Goal: Navigation & Orientation: Find specific page/section

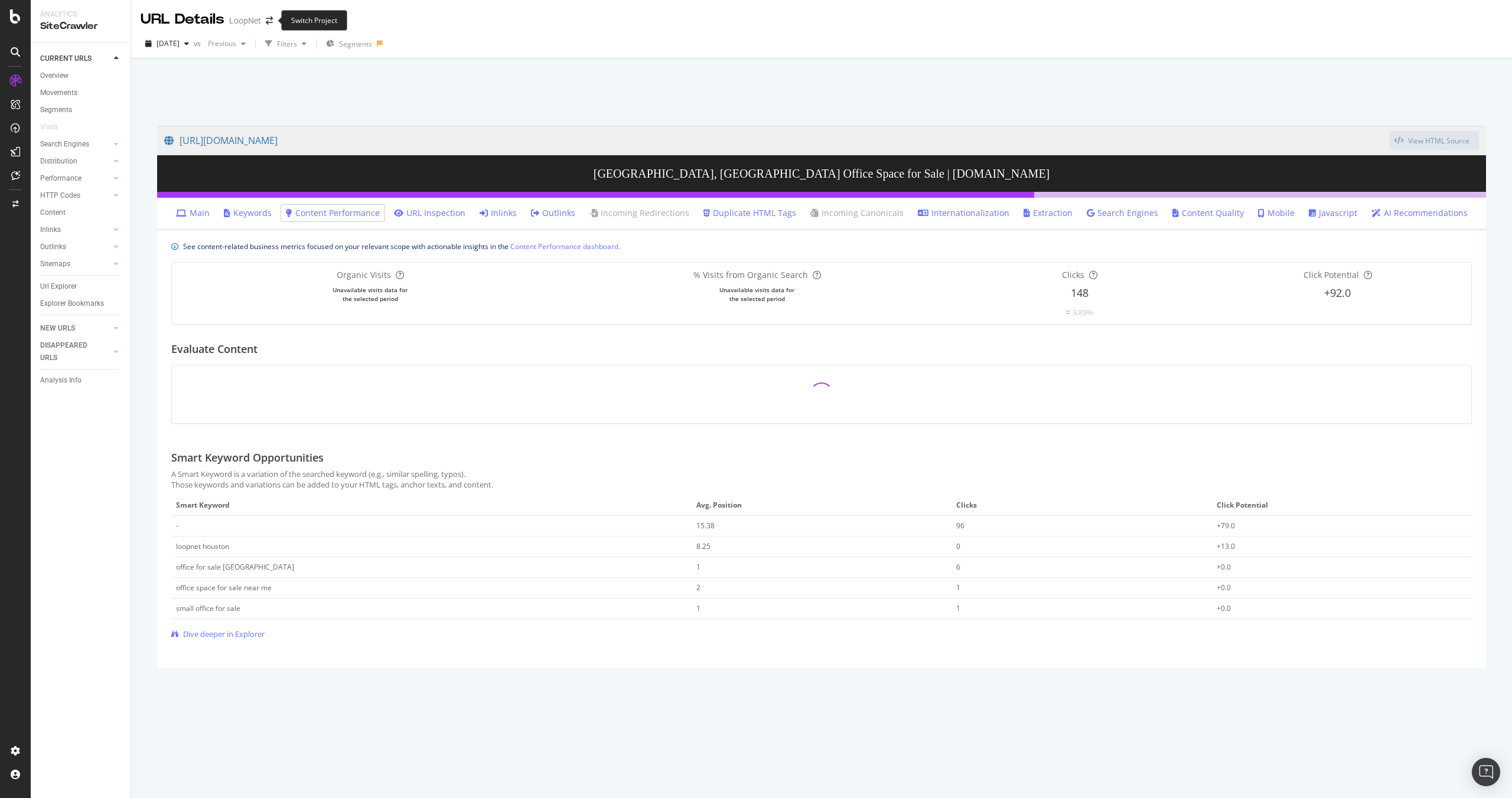
click at [275, 20] on span at bounding box center [269, 20] width 17 height 8
click at [257, 21] on div "LoopNet" at bounding box center [245, 20] width 32 height 12
click at [266, 21] on icon "arrow-right-arrow-left" at bounding box center [269, 20] width 7 height 8
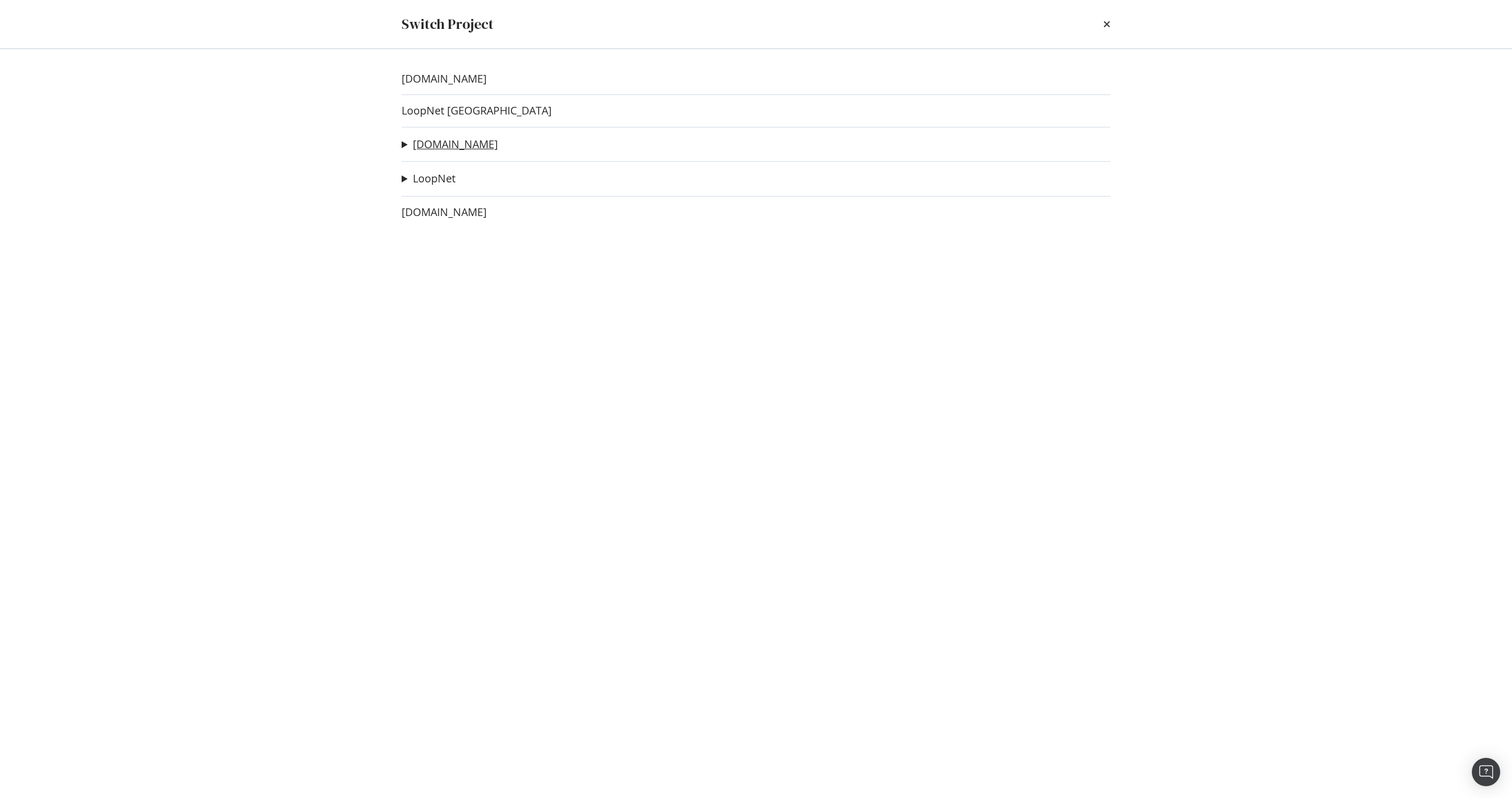
click at [449, 142] on link "[DOMAIN_NAME]" at bounding box center [455, 144] width 85 height 13
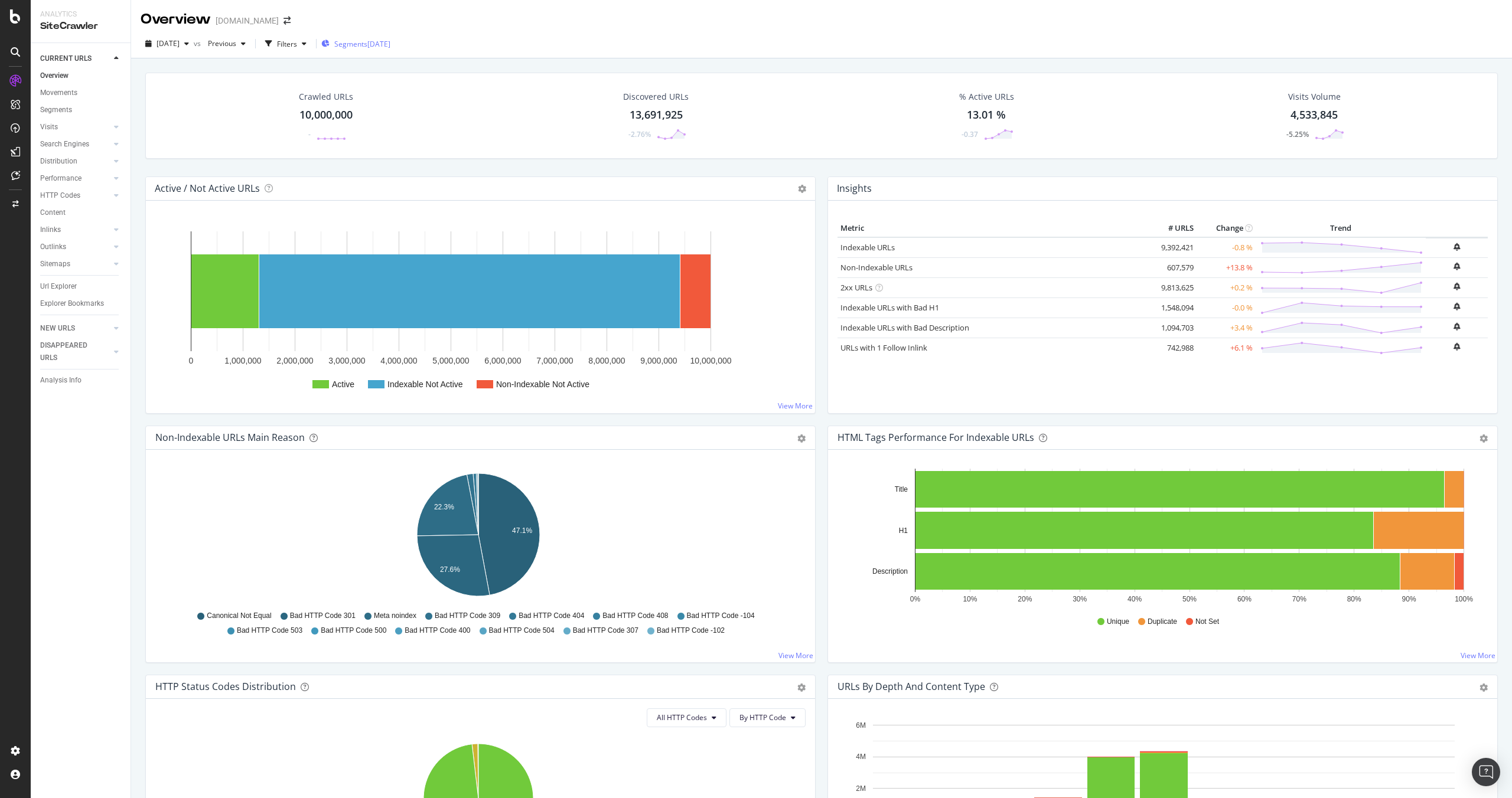
click at [367, 41] on span "Segments" at bounding box center [351, 44] width 33 height 10
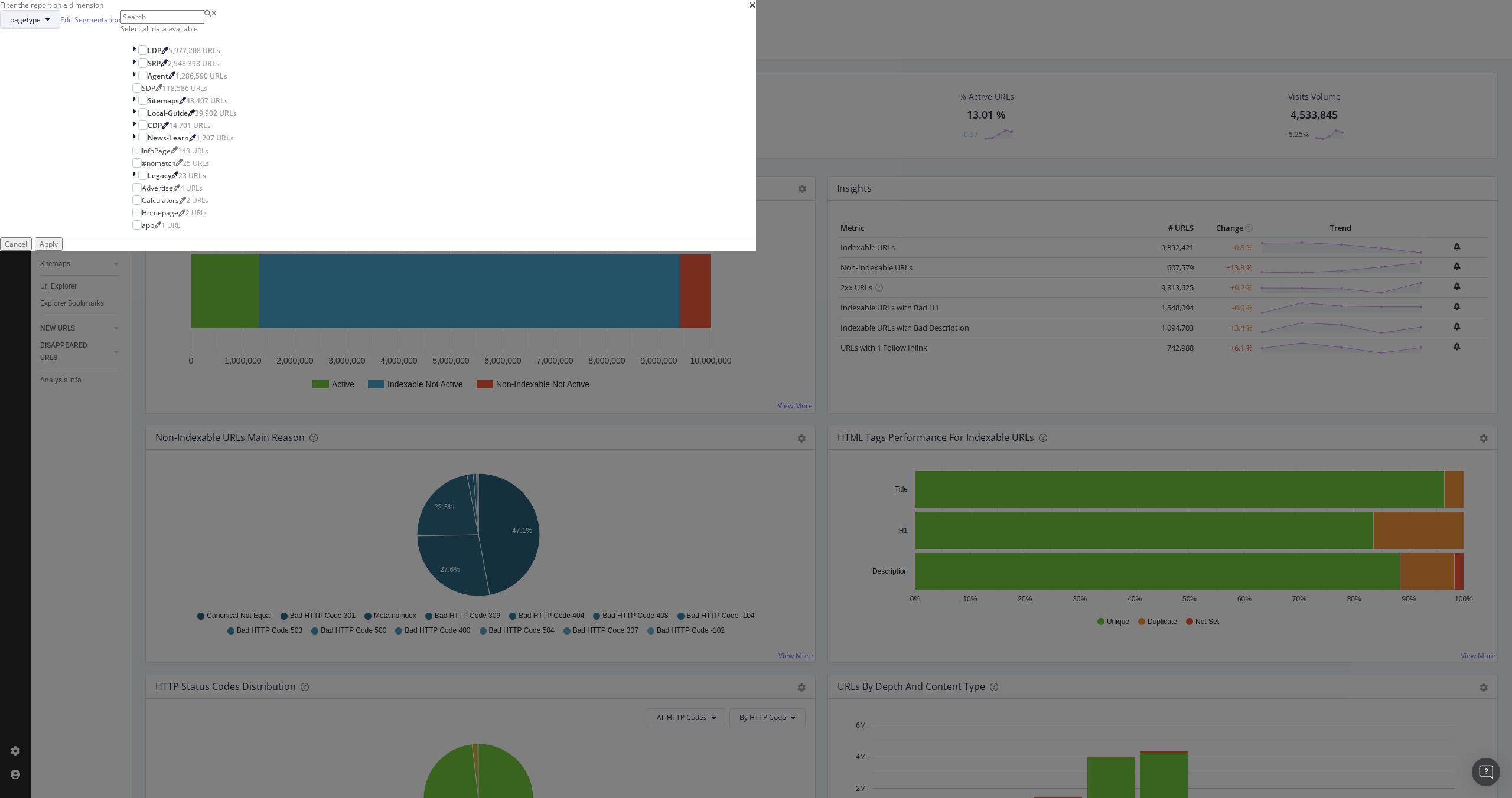
click at [51, 23] on icon "modal" at bounding box center [48, 19] width 5 height 7
click at [722, 177] on div "Filter the report on a dimension pagetype Edit Segmentation Select all data ava…" at bounding box center [756, 399] width 1512 height 798
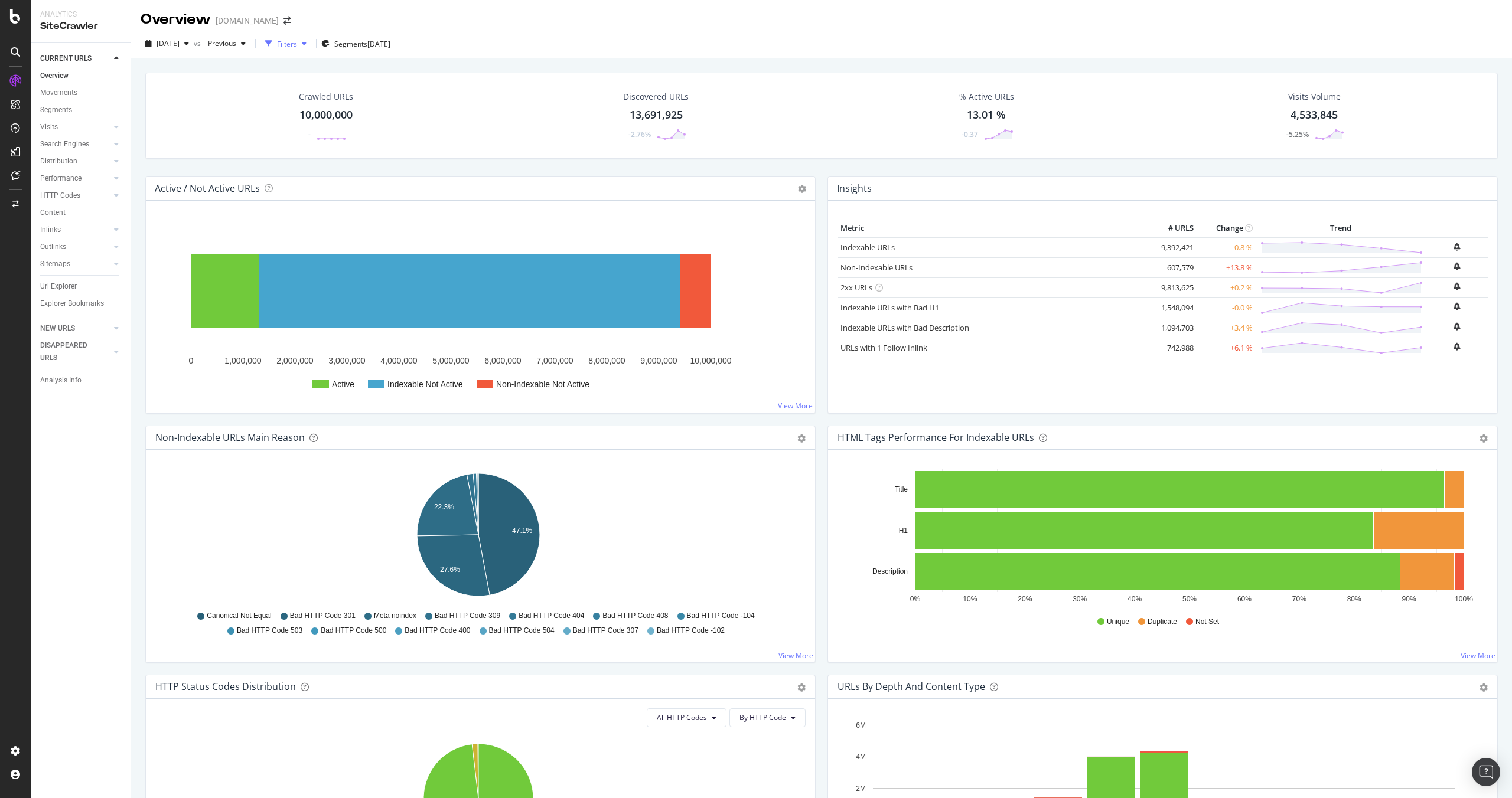
click at [307, 40] on icon "button" at bounding box center [304, 43] width 5 height 7
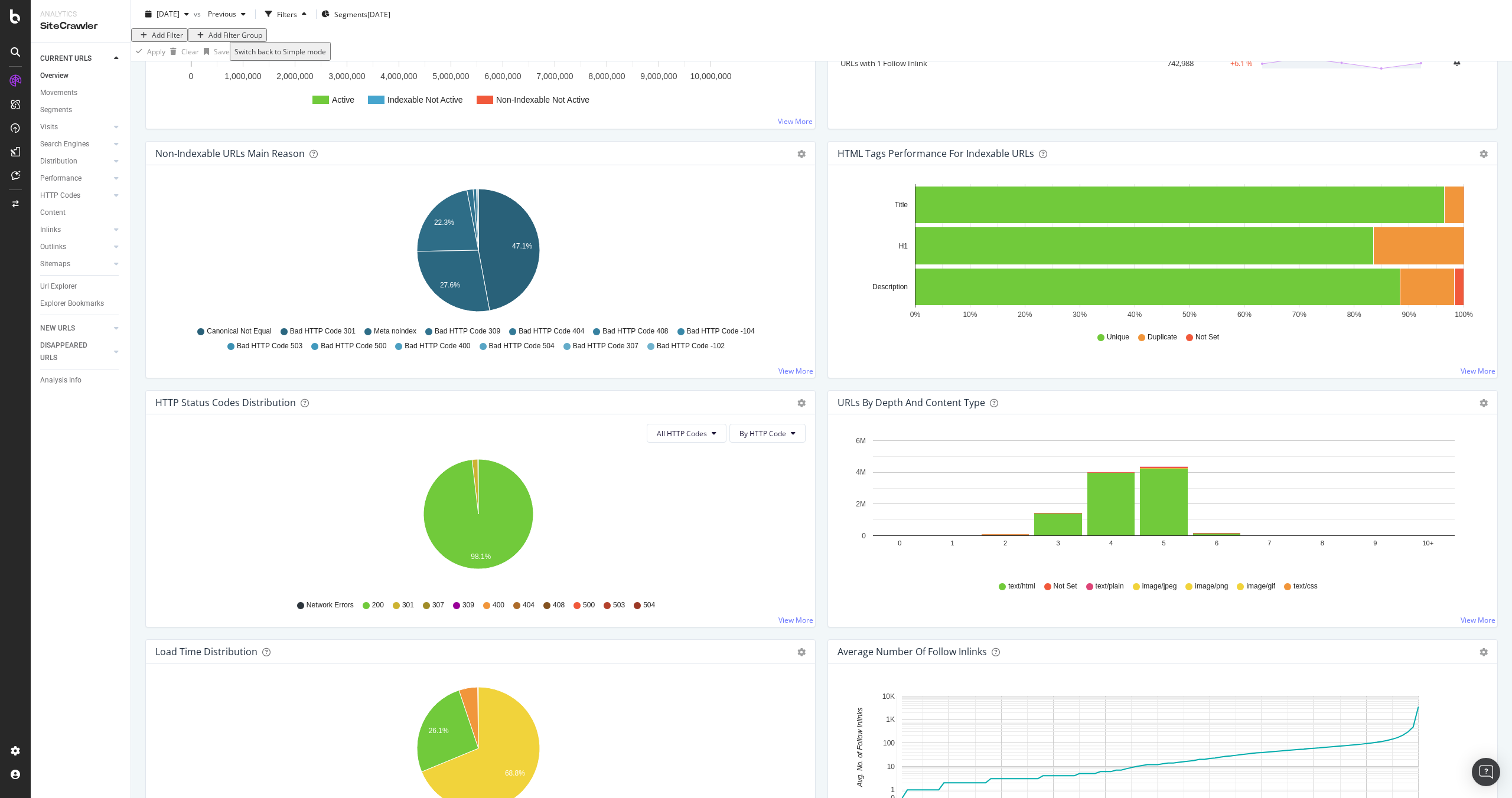
scroll to position [66, 0]
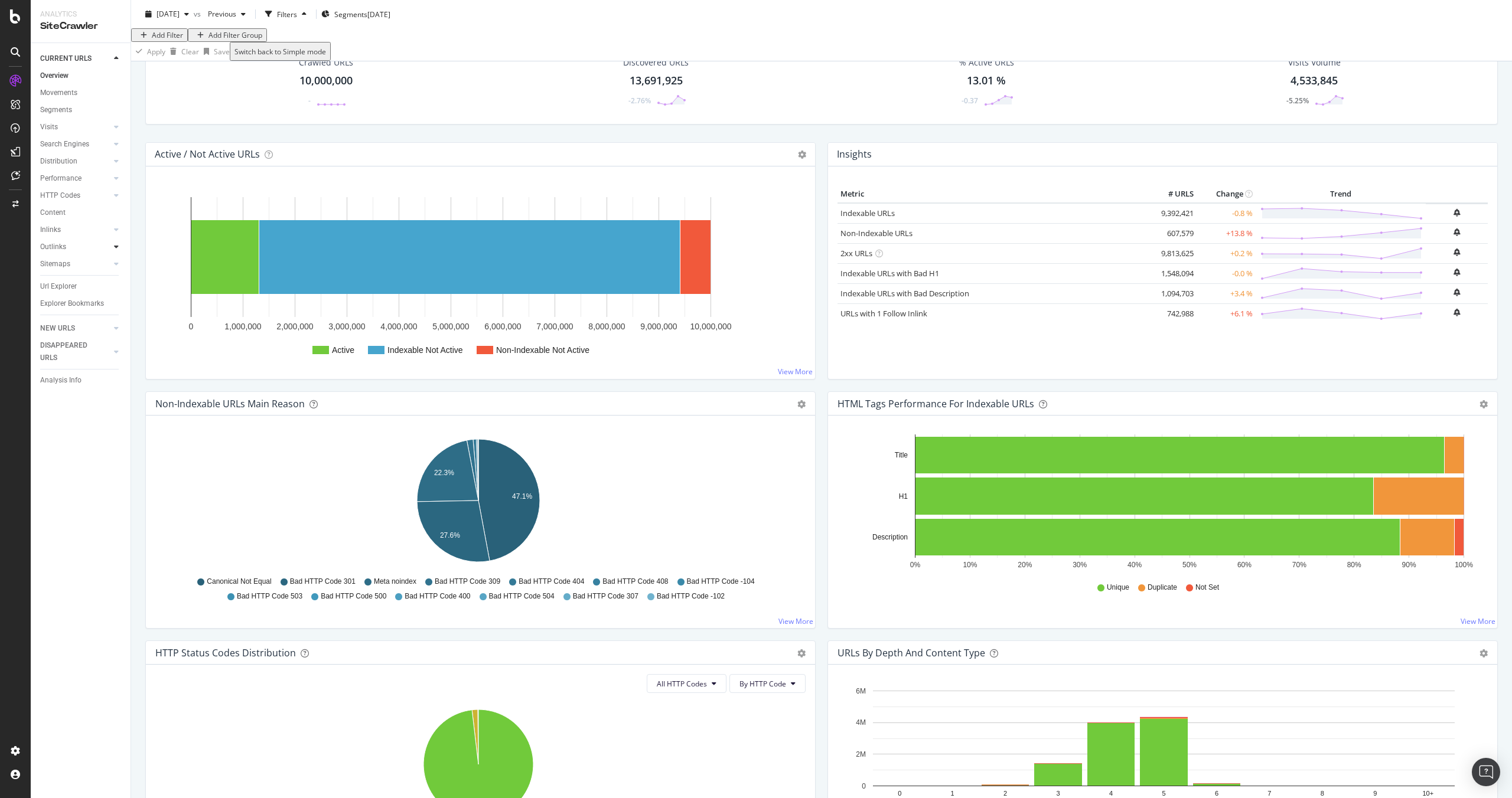
click at [118, 242] on div at bounding box center [116, 247] width 12 height 12
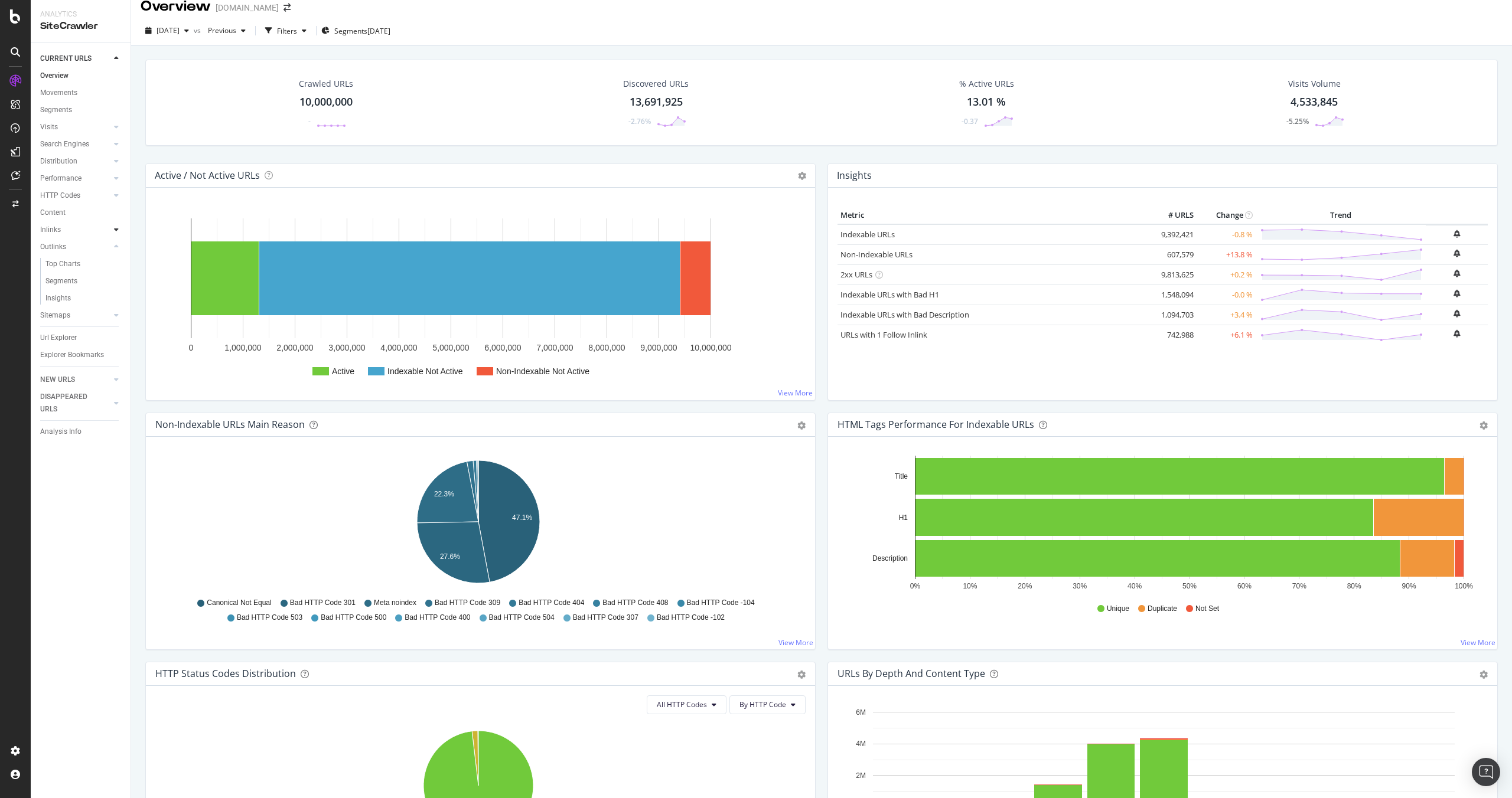
click at [115, 232] on icon at bounding box center [116, 229] width 5 height 7
click at [114, 194] on icon at bounding box center [116, 195] width 5 height 7
click at [116, 179] on icon at bounding box center [116, 177] width 5 height 7
click at [110, 143] on div at bounding box center [116, 144] width 12 height 12
click at [116, 124] on icon at bounding box center [116, 127] width 5 height 7
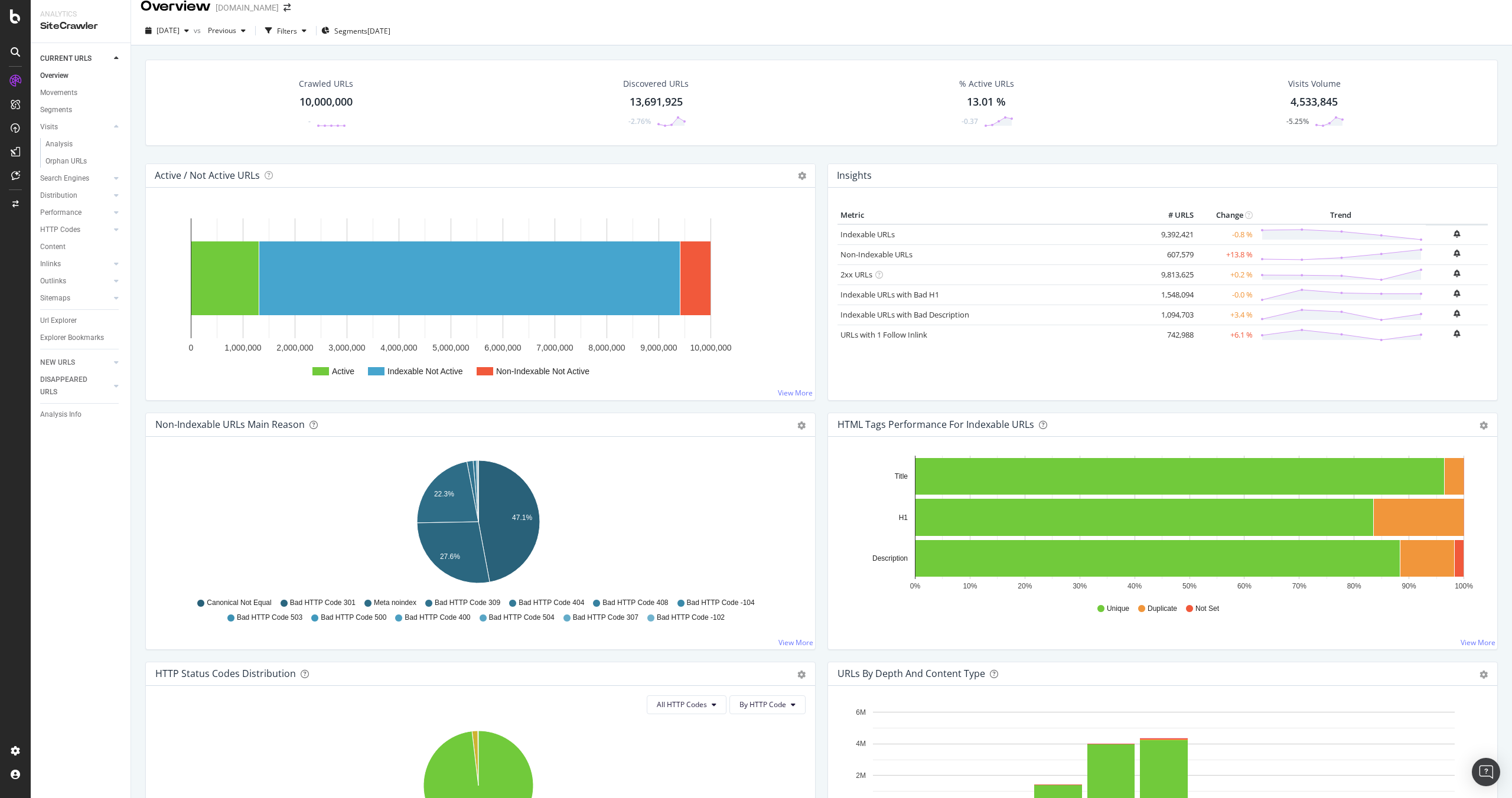
click at [66, 117] on div "Segments" at bounding box center [85, 110] width 91 height 18
click at [62, 111] on div "Segments" at bounding box center [56, 110] width 32 height 13
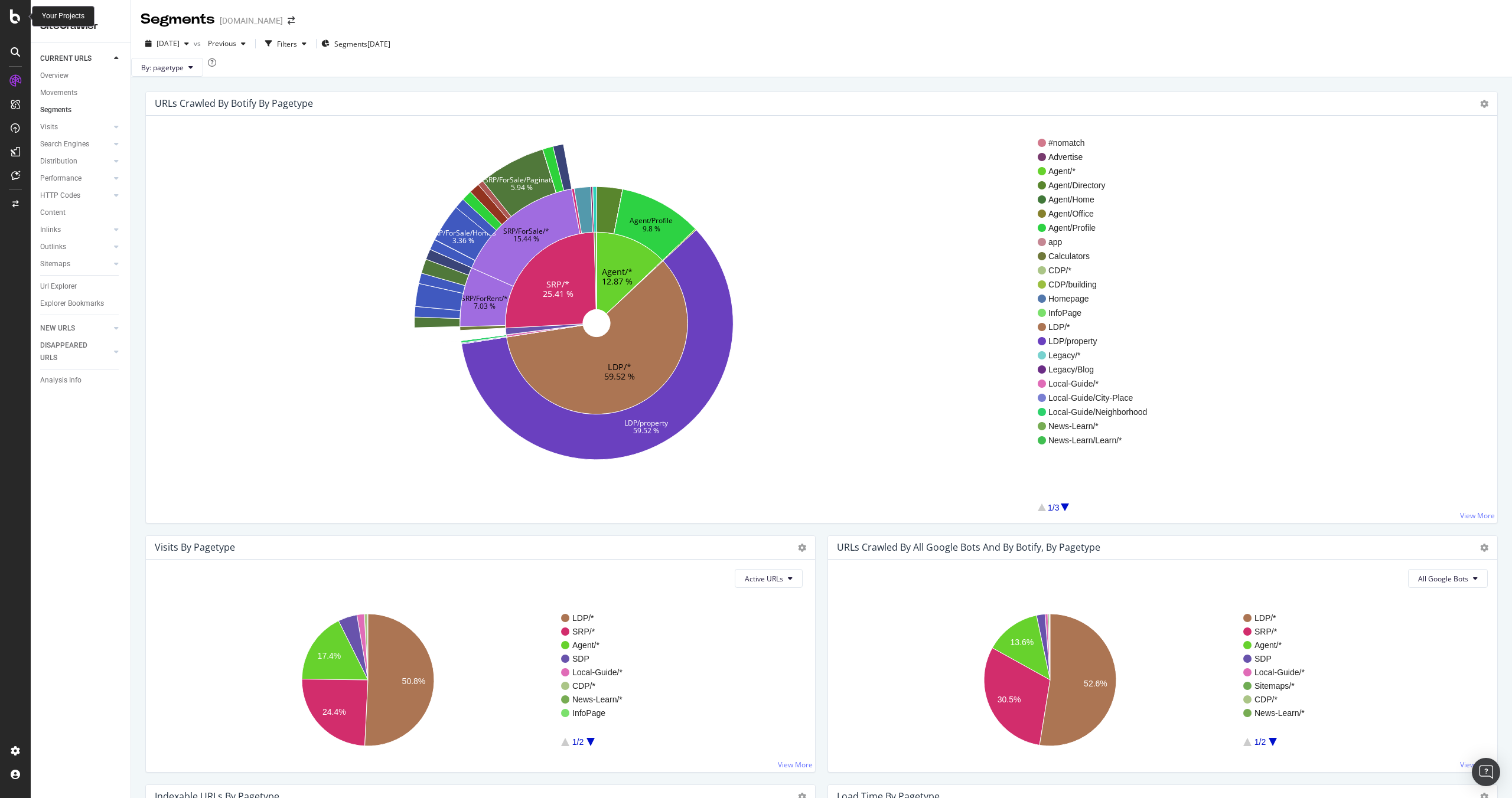
click at [13, 20] on icon at bounding box center [15, 17] width 11 height 15
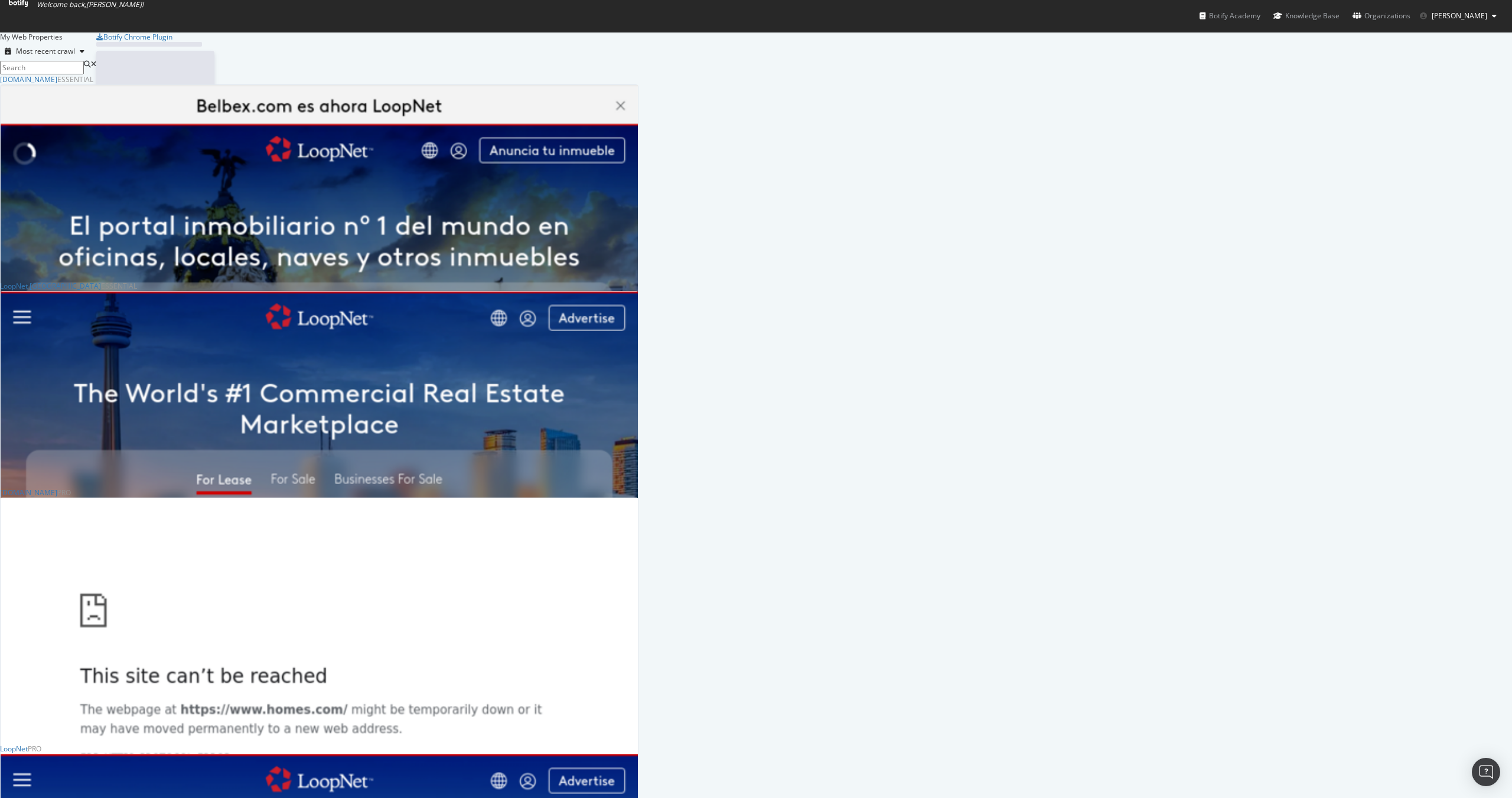
scroll to position [789, 1493]
